Goal: Register for event/course

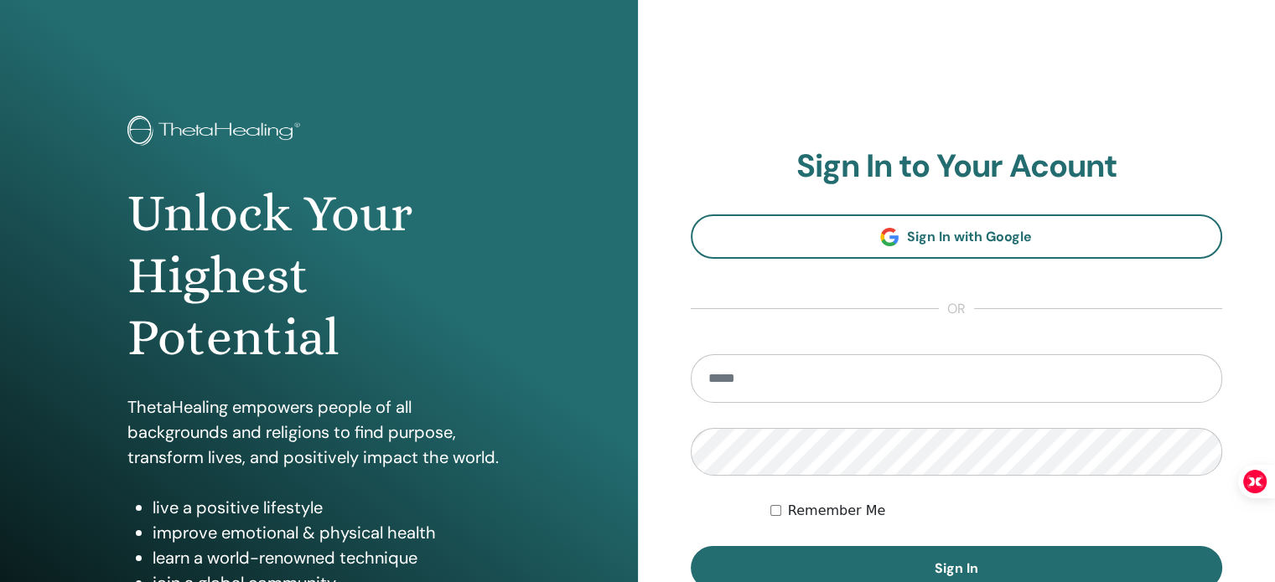
click at [898, 370] on input "email" at bounding box center [957, 379] width 532 height 49
click at [902, 378] on input "email" at bounding box center [957, 379] width 532 height 49
type input "**********"
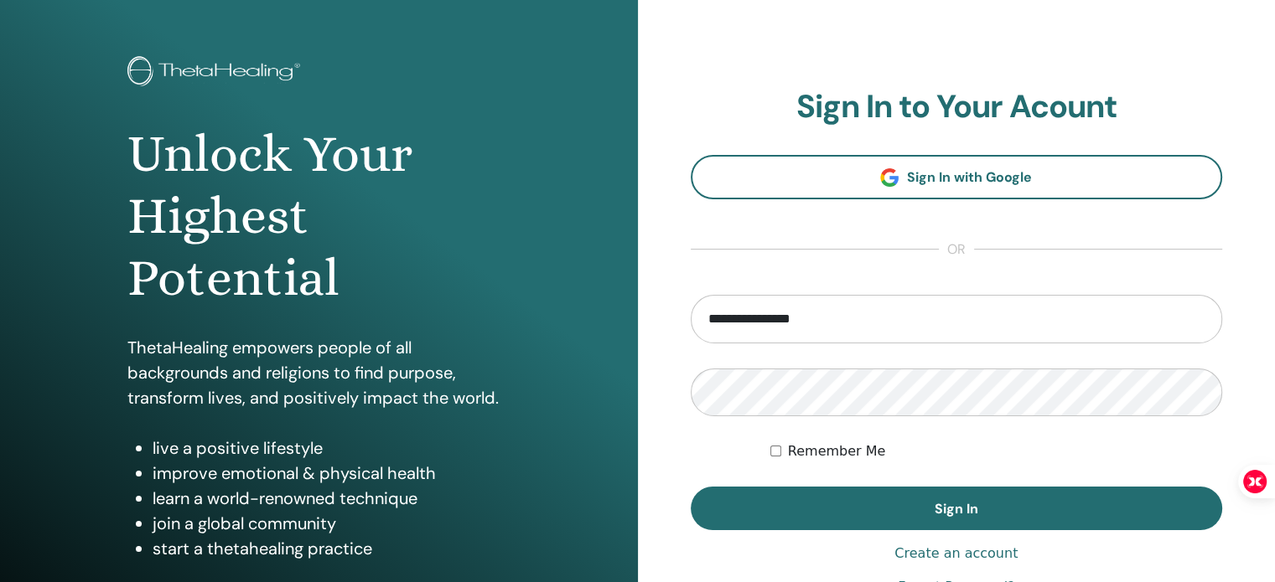
click at [849, 448] on label "Remember Me" at bounding box center [837, 452] width 98 height 20
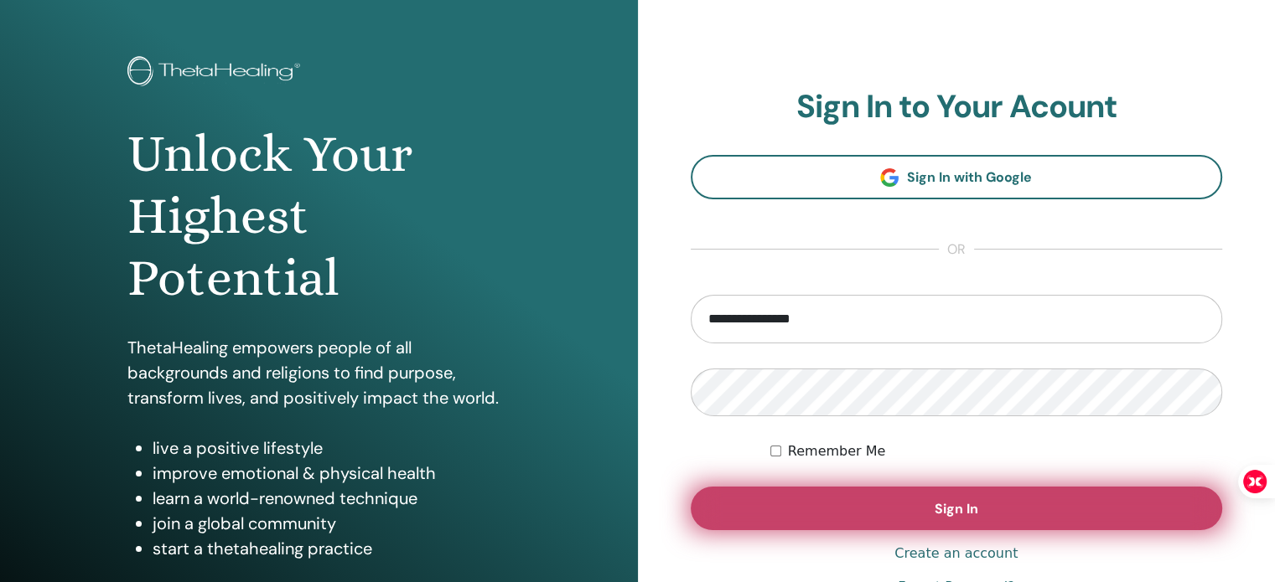
click at [908, 494] on button "Sign In" at bounding box center [957, 509] width 532 height 44
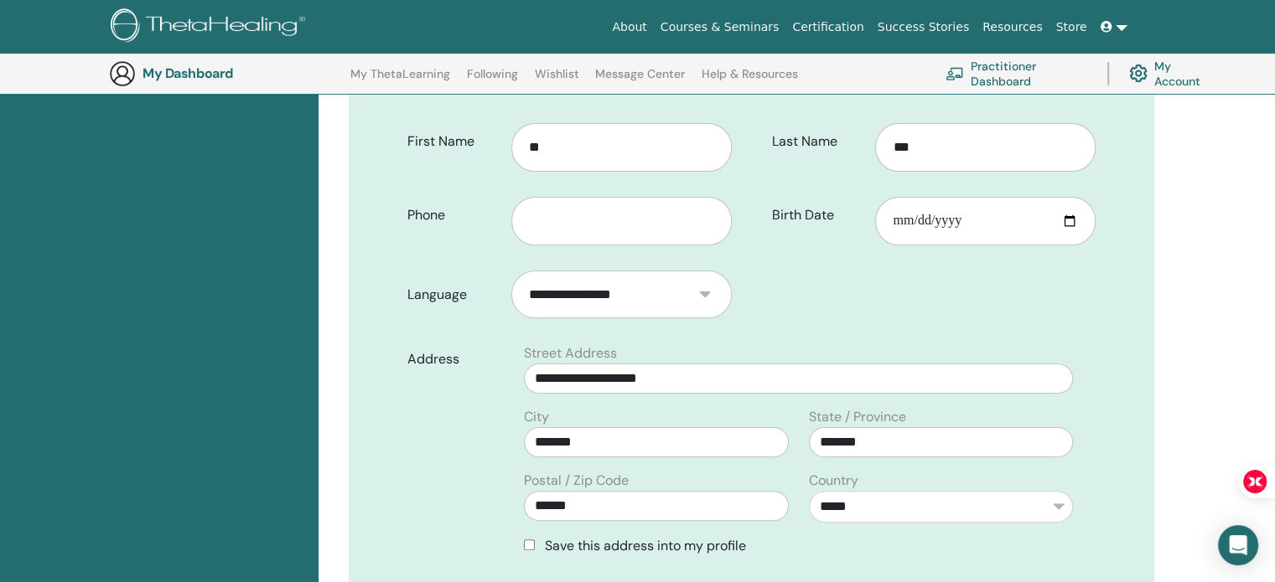
scroll to position [345, 0]
click at [637, 222] on input "text" at bounding box center [621, 221] width 220 height 49
type input "**********"
click at [961, 199] on input "Birth Date" at bounding box center [985, 221] width 220 height 49
click at [1081, 214] on input "Birth Date" at bounding box center [985, 221] width 220 height 49
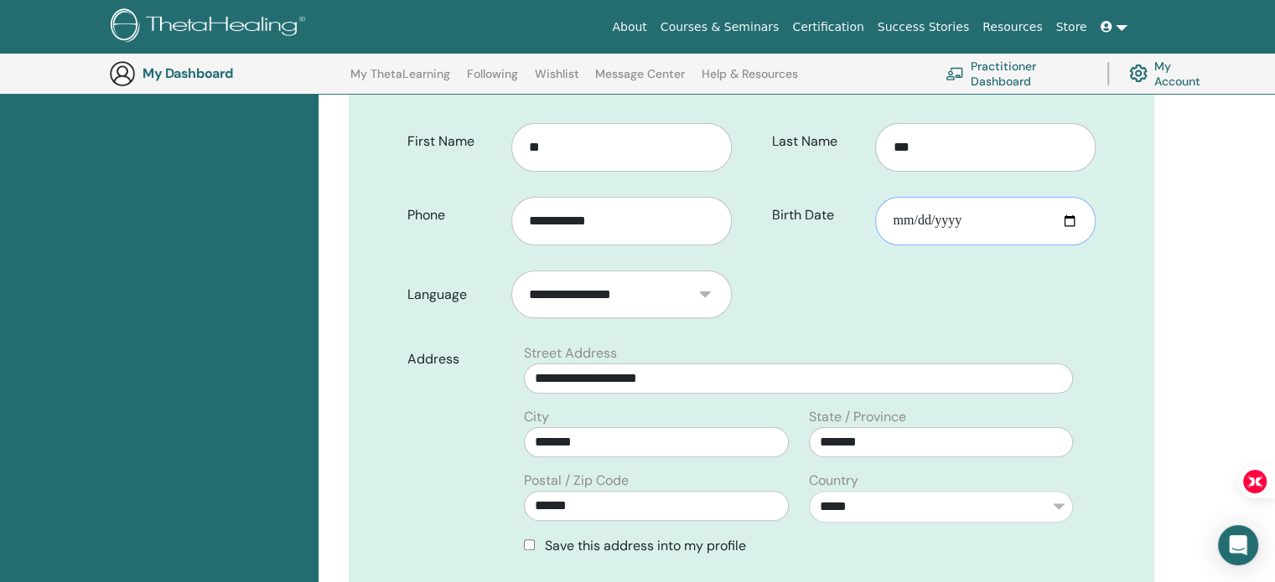
click at [1056, 224] on input "Birth Date" at bounding box center [985, 221] width 220 height 49
click at [1070, 220] on input "Birth Date" at bounding box center [985, 221] width 220 height 49
type input "**********"
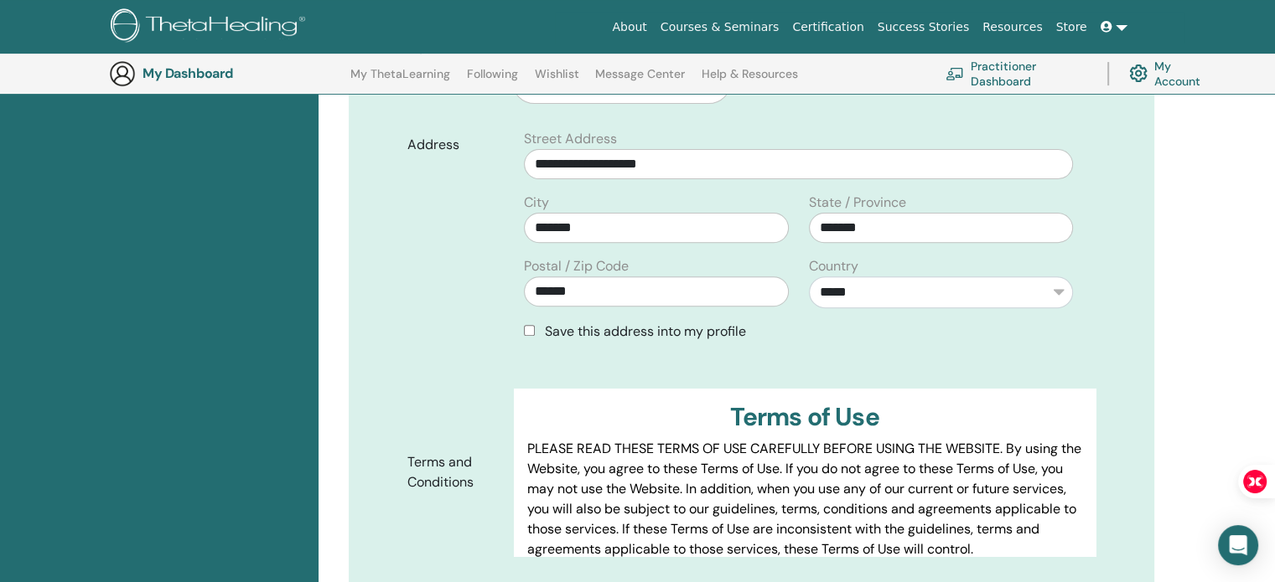
scroll to position [626, 0]
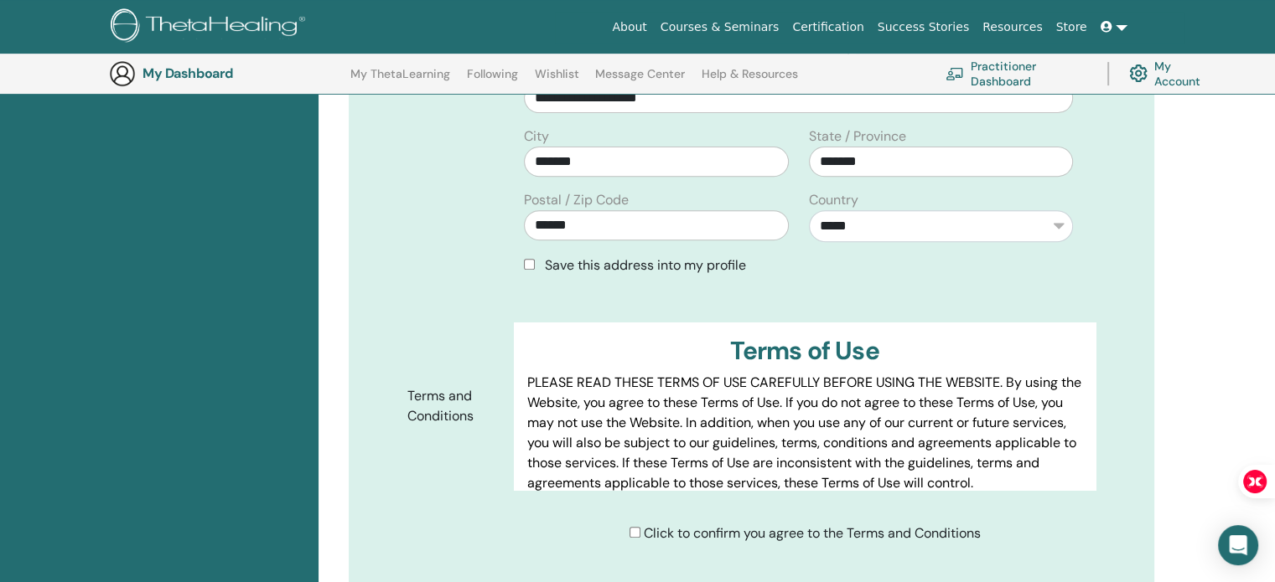
click at [714, 268] on span "Save this address into my profile" at bounding box center [645, 265] width 201 height 18
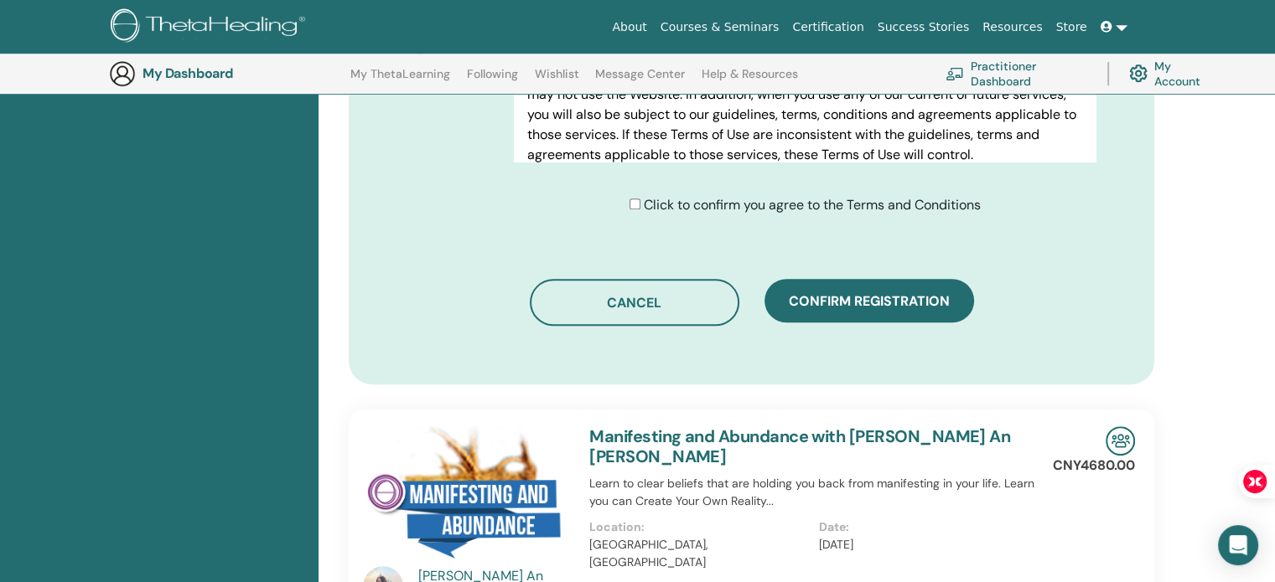
scroll to position [955, 0]
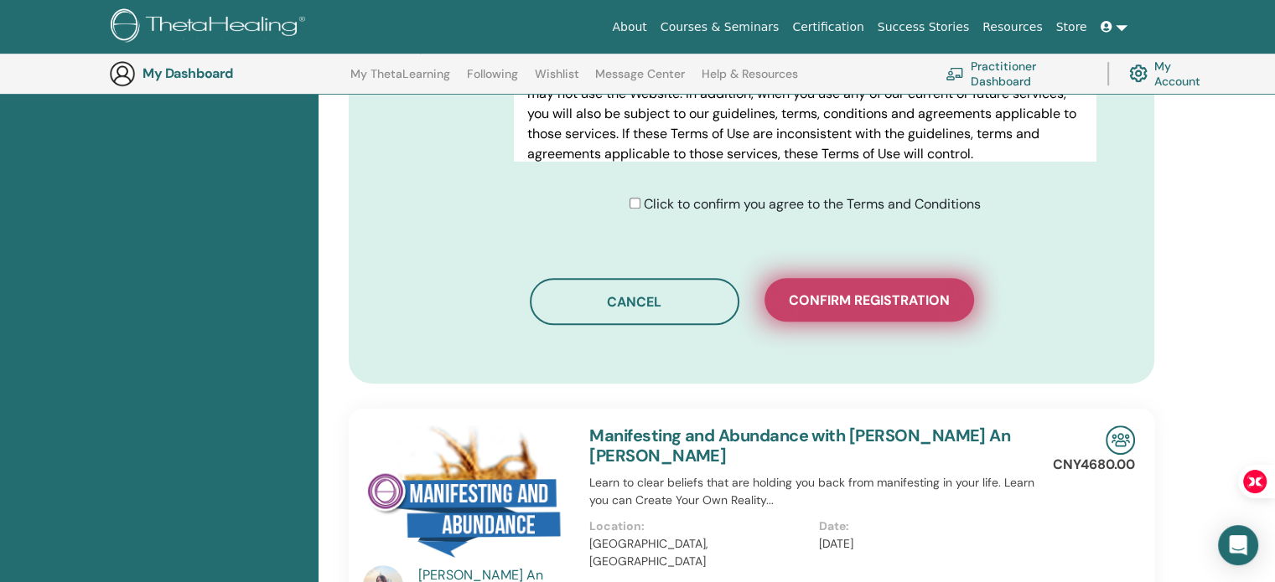
click at [930, 300] on span "Confirm registration" at bounding box center [869, 301] width 161 height 18
